Goal: Check status

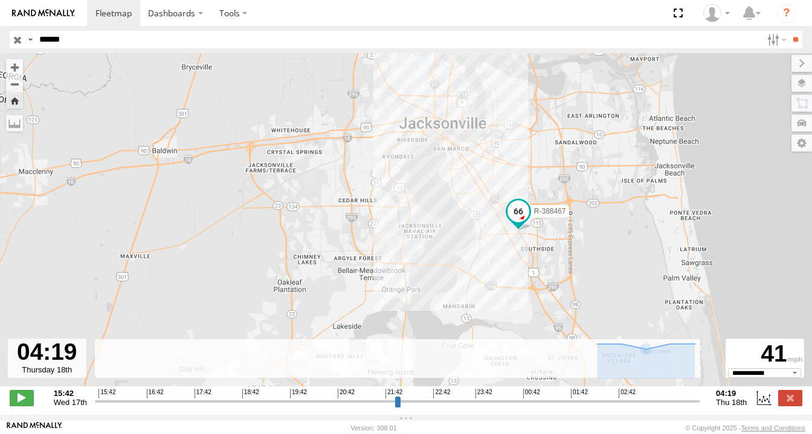
select select "**********"
click at [518, 215] on span at bounding box center [519, 211] width 22 height 22
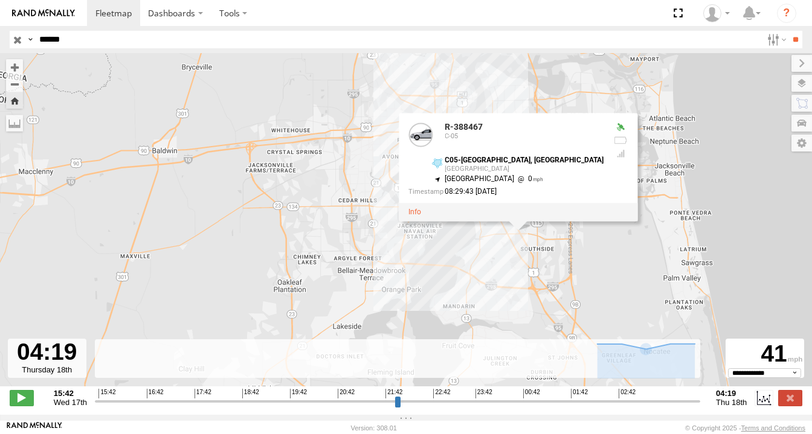
click at [532, 280] on div "R-388467 R-388467 C-05 C05-[GEOGRAPHIC_DATA], [GEOGRAPHIC_DATA] 30.22423 , -81.…" at bounding box center [406, 226] width 812 height 346
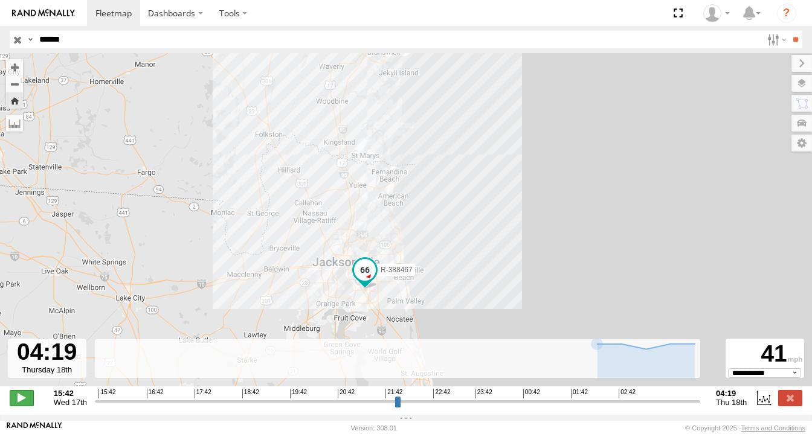
click at [19, 406] on span at bounding box center [22, 398] width 24 height 16
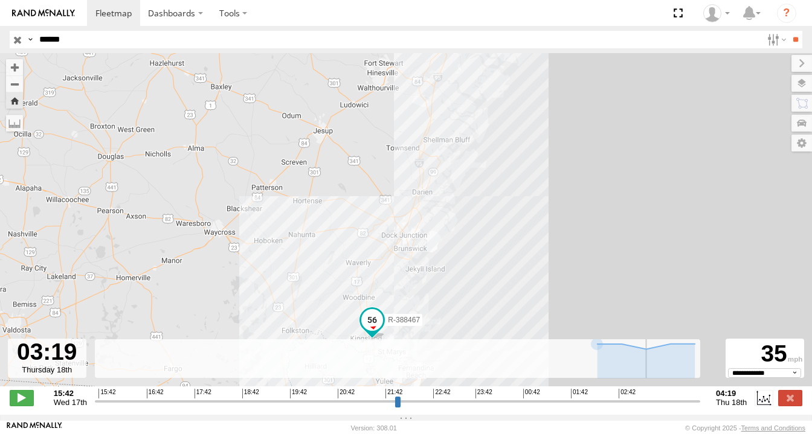
drag, startPoint x: 102, startPoint y: 408, endPoint x: 649, endPoint y: 385, distance: 548.0
click at [649, 396] on input "range" at bounding box center [397, 401] width 605 height 11
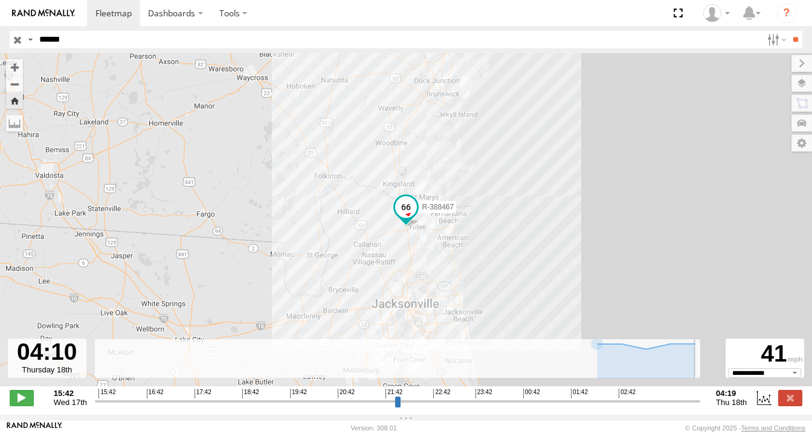
drag, startPoint x: 653, startPoint y: 410, endPoint x: 689, endPoint y: 405, distance: 36.7
click at [689, 405] on input "range" at bounding box center [397, 401] width 605 height 11
type input "**********"
click at [789, 403] on label at bounding box center [790, 398] width 24 height 16
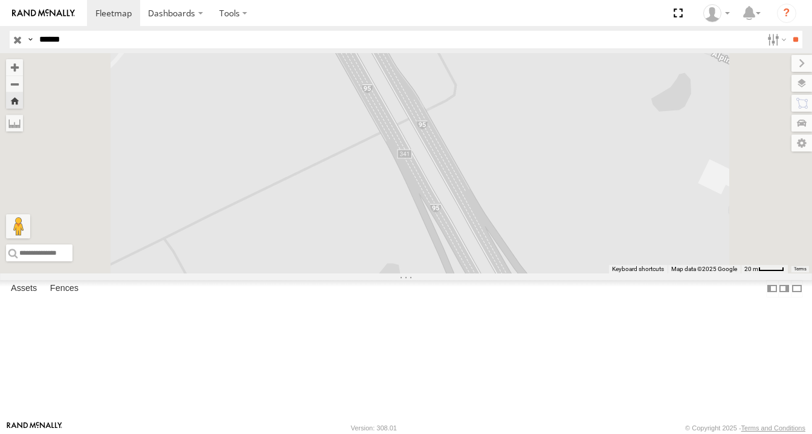
click at [0, 0] on div "R-388467" at bounding box center [0, 0] width 0 height 0
